Goal: Find specific page/section: Locate a particular part of the current website

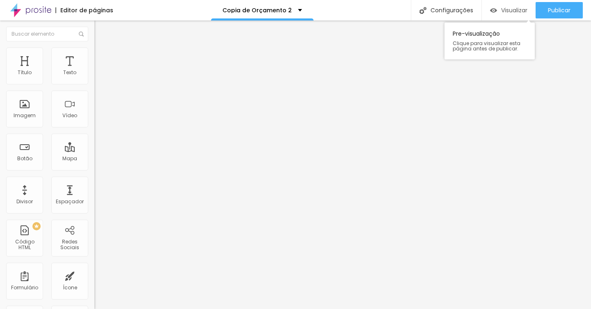
click at [508, 14] on span "Visualizar" at bounding box center [514, 10] width 26 height 7
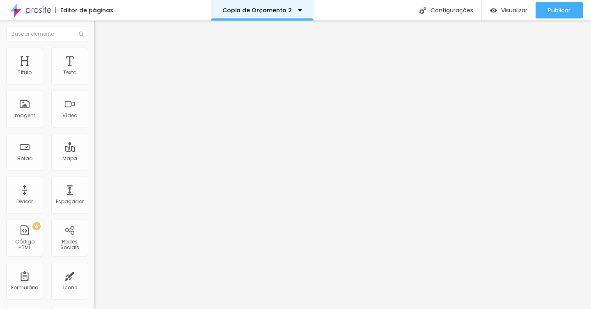
click at [297, 12] on div "Copia de Orçamento 2" at bounding box center [262, 10] width 80 height 6
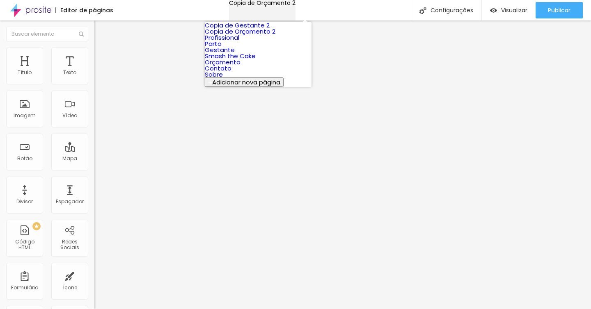
click at [295, 6] on div "Copia de Orçamento 2" at bounding box center [262, 3] width 66 height 6
